Goal: Task Accomplishment & Management: Use online tool/utility

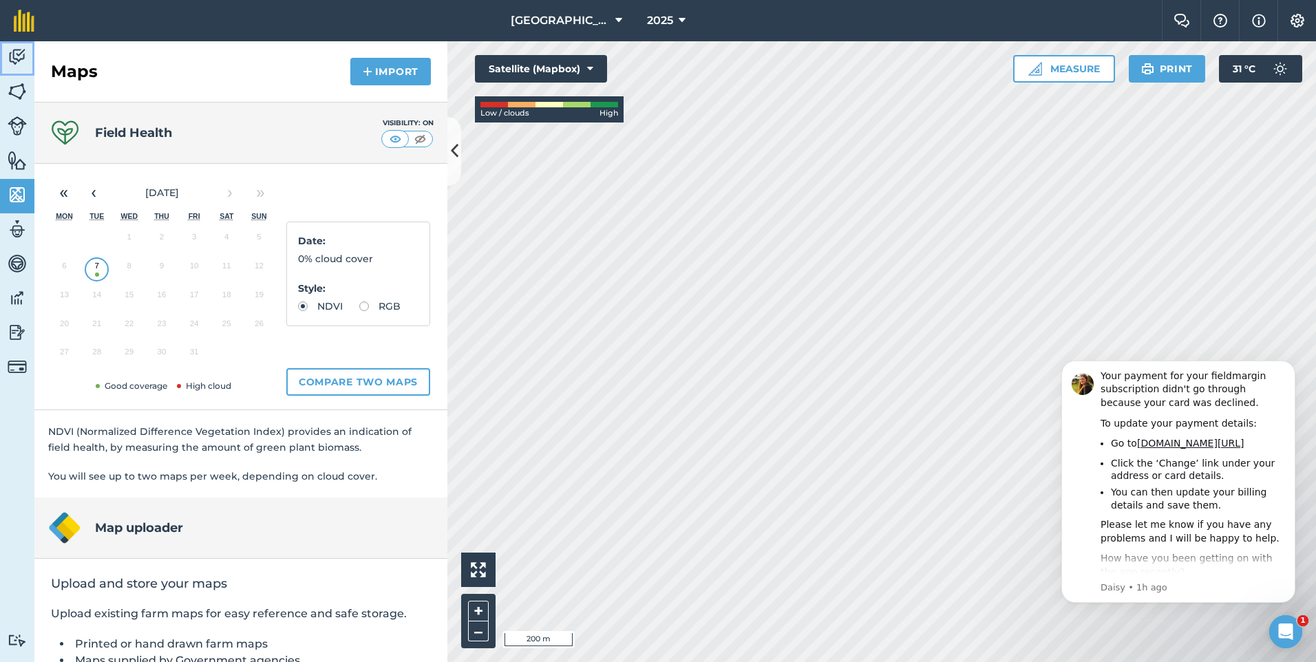
click at [14, 54] on img at bounding box center [17, 57] width 19 height 21
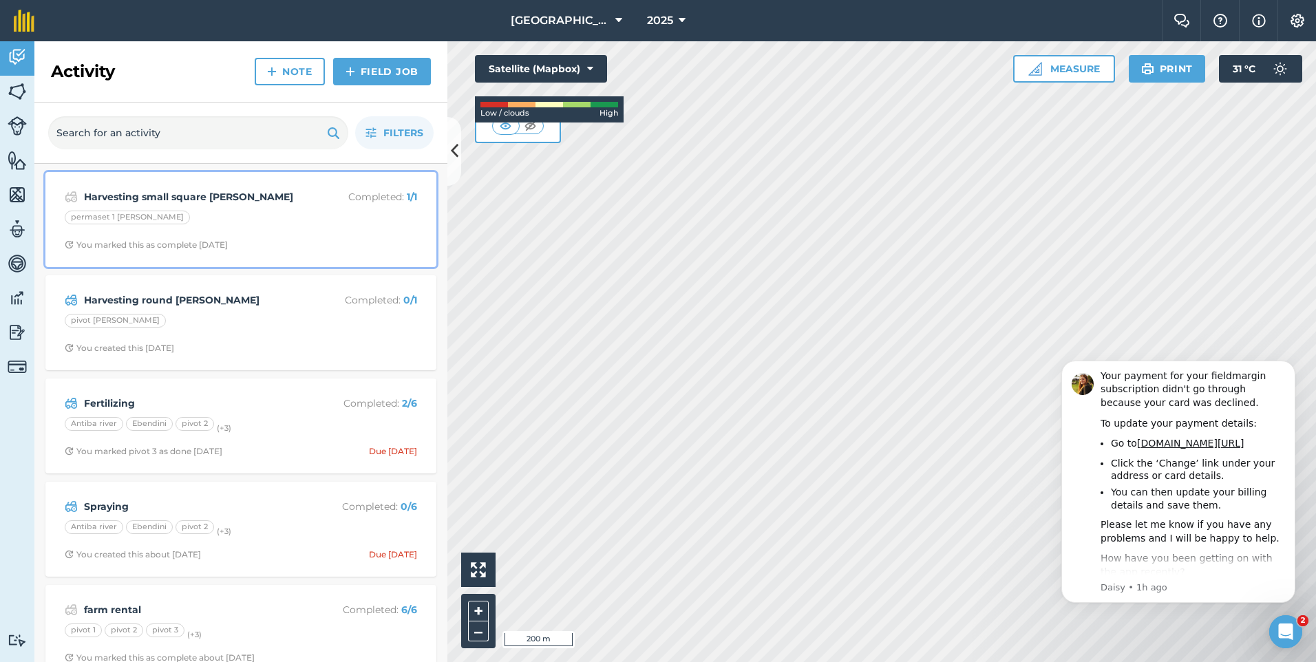
click at [247, 237] on div "Harvesting small square [PERSON_NAME] Completed : 1 / 1 permaset 1 [PERSON_NAME…" at bounding box center [241, 219] width 374 height 78
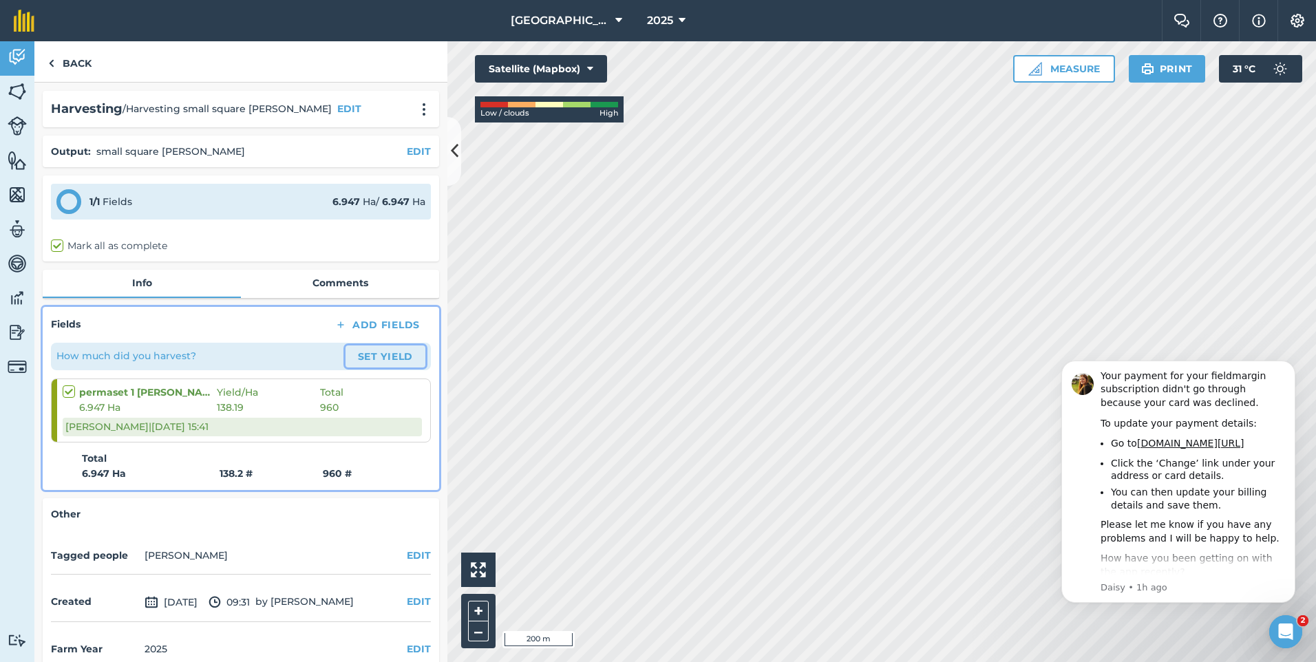
click at [365, 356] on button "Set Yield" at bounding box center [386, 357] width 80 height 22
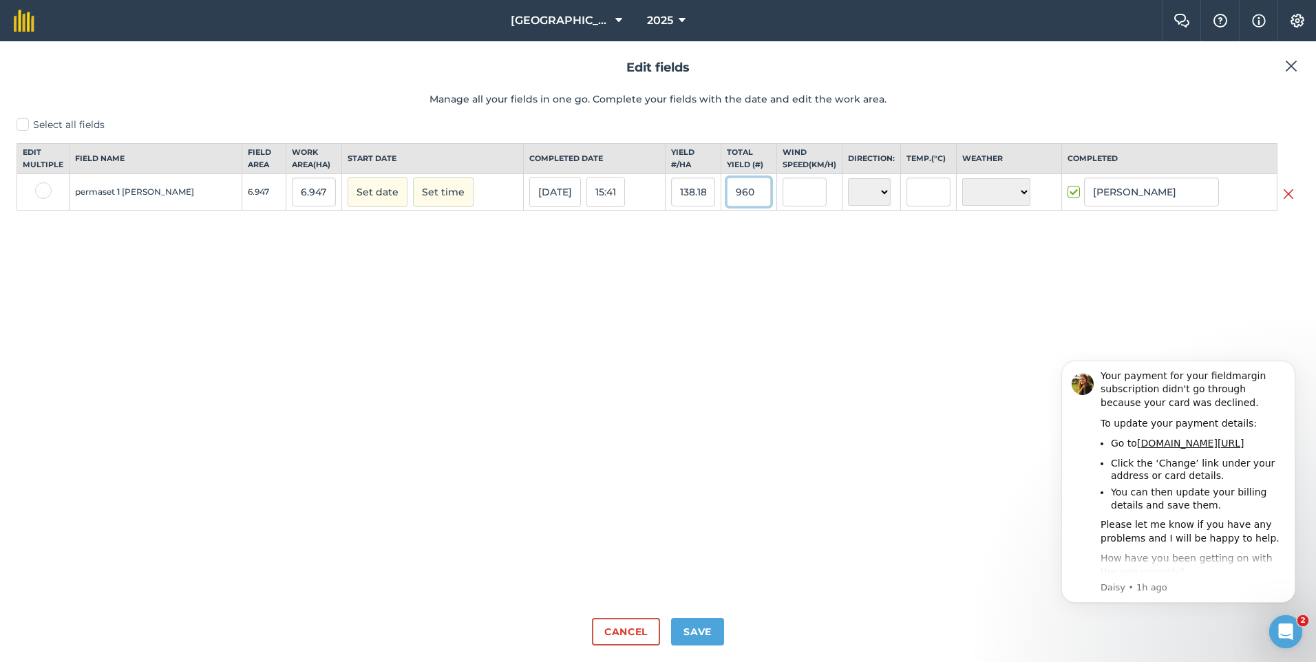
click at [729, 202] on input "960" at bounding box center [749, 192] width 44 height 29
type input "9"
type input "1140"
type input "164.09961134302577"
type input "1,140"
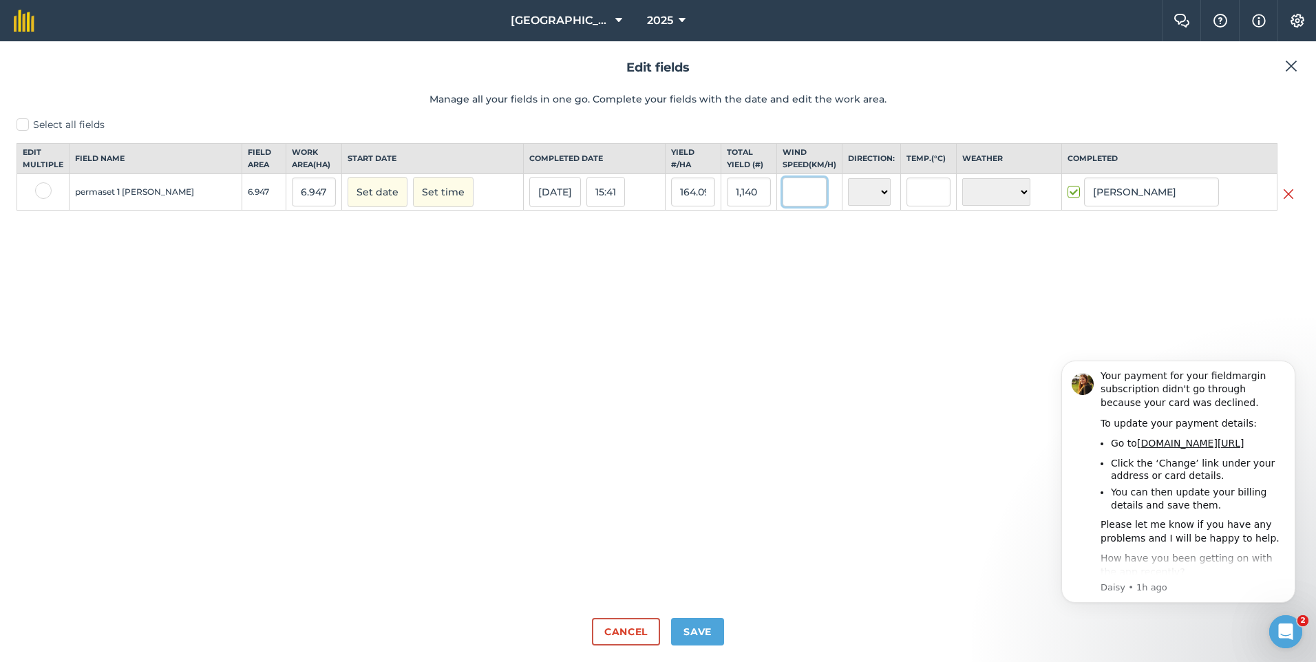
click at [783, 206] on input "text" at bounding box center [805, 192] width 44 height 29
click at [705, 624] on button "Save" at bounding box center [697, 632] width 53 height 28
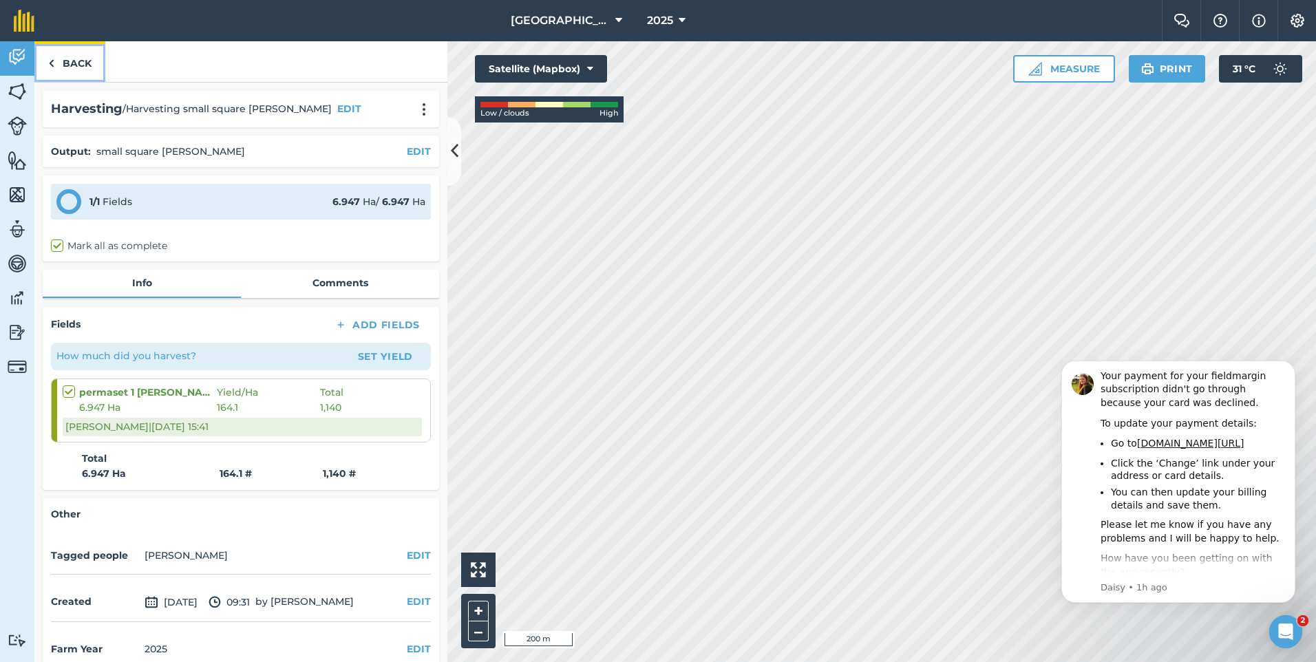
click at [70, 74] on link "Back" at bounding box center [69, 61] width 71 height 41
